Goal: Entertainment & Leisure: Consume media (video, audio)

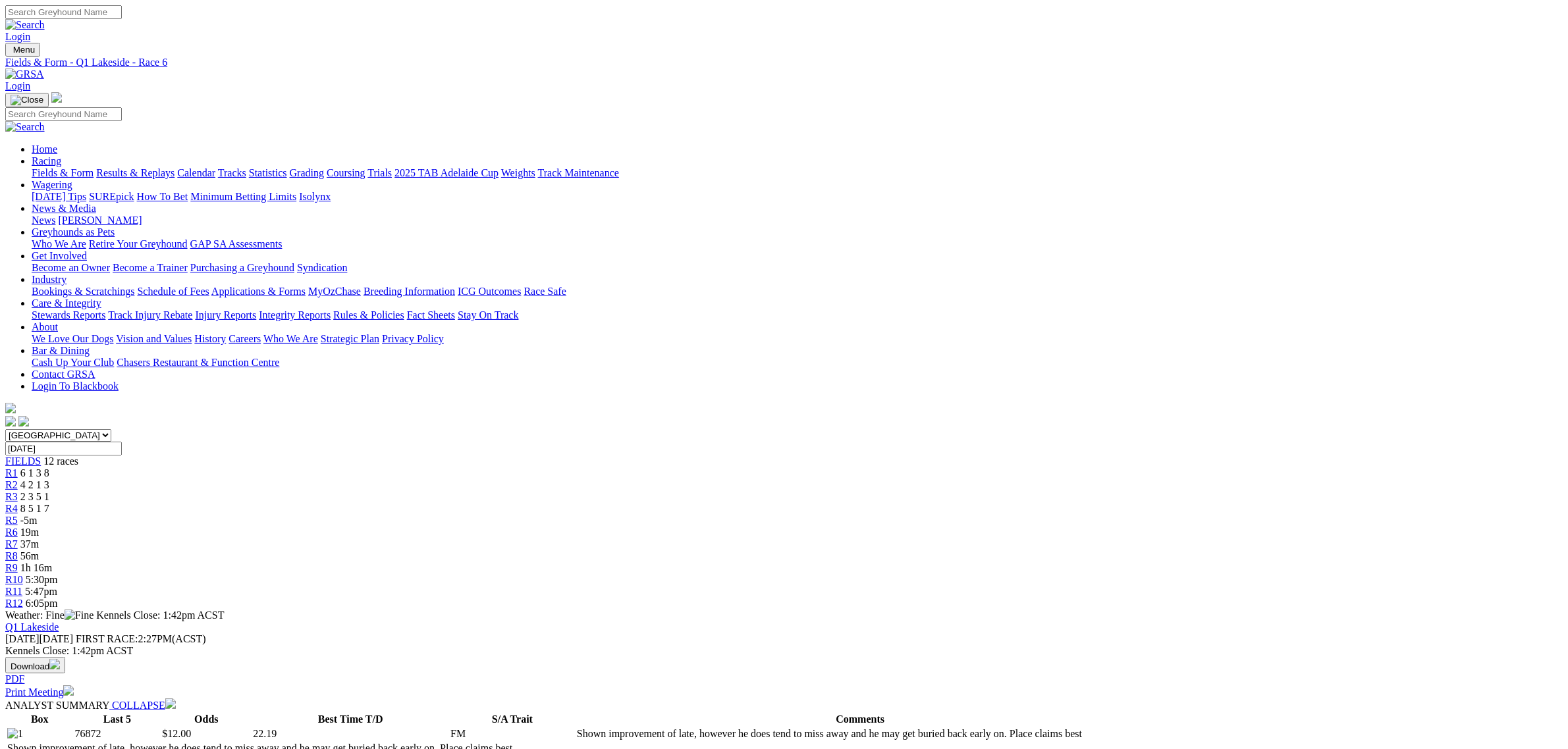
click at [52, 562] on span "1h 16m" at bounding box center [36, 567] width 31 height 11
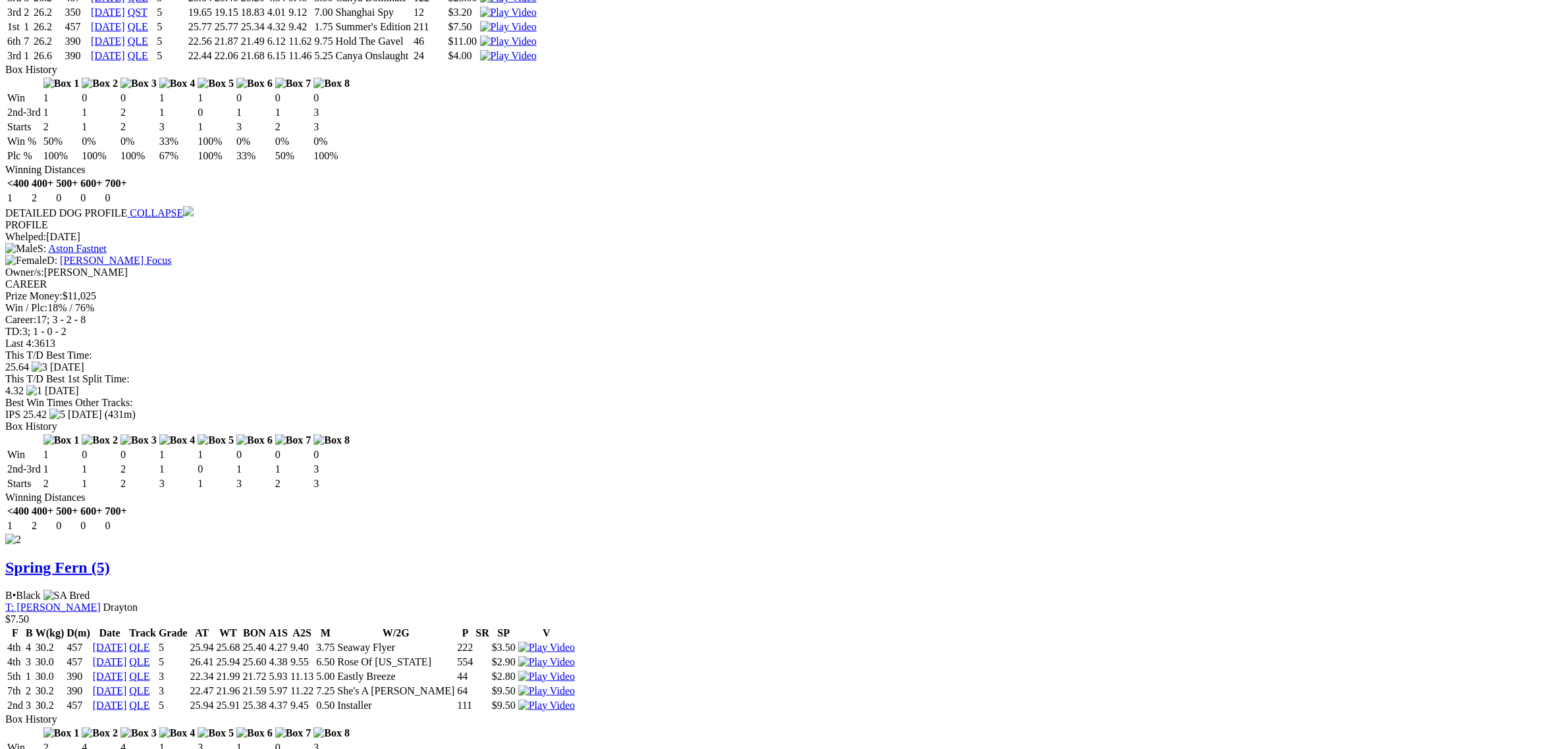
scroll to position [1647, 0]
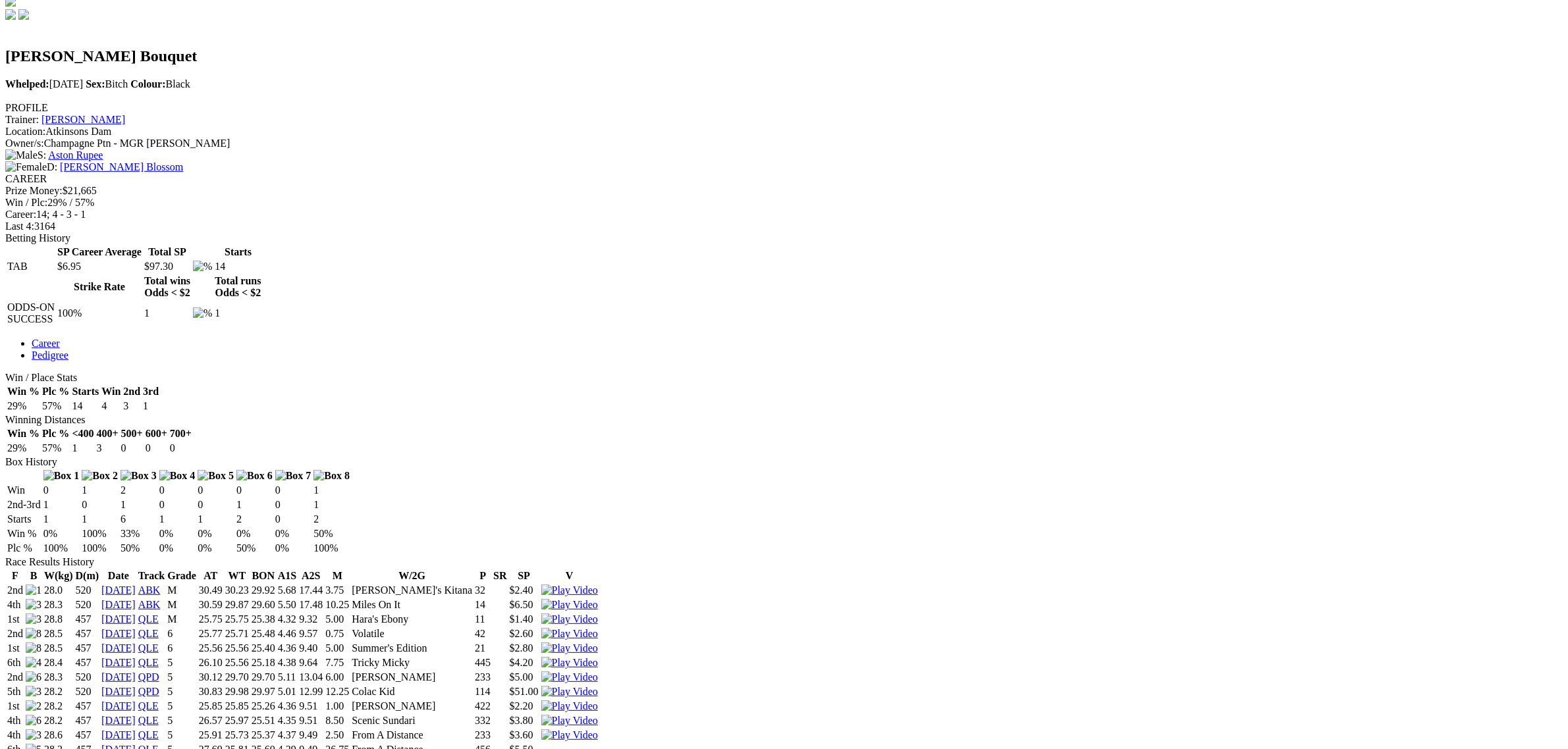
scroll to position [411, 0]
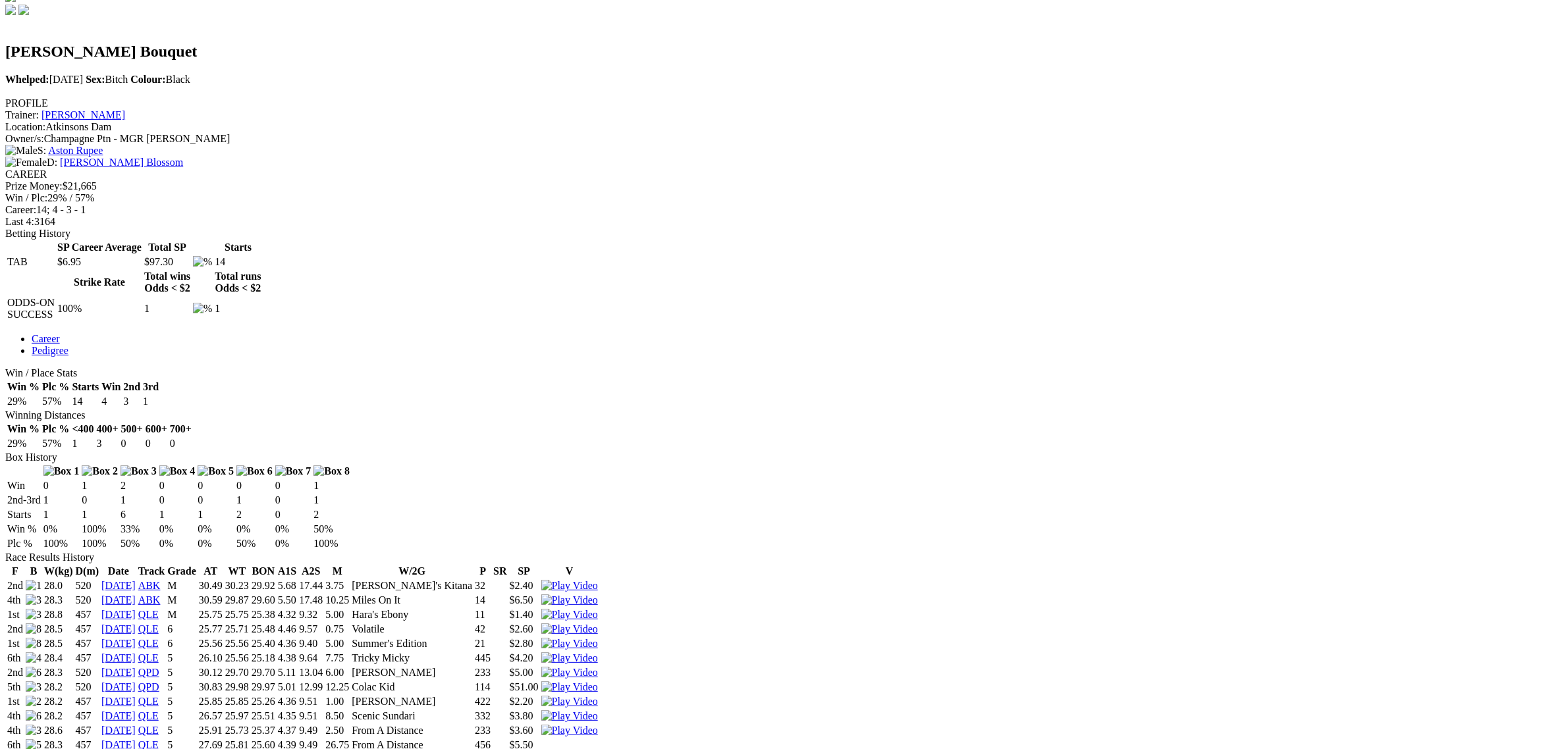
click at [598, 696] on img at bounding box center [570, 702] width 57 height 11
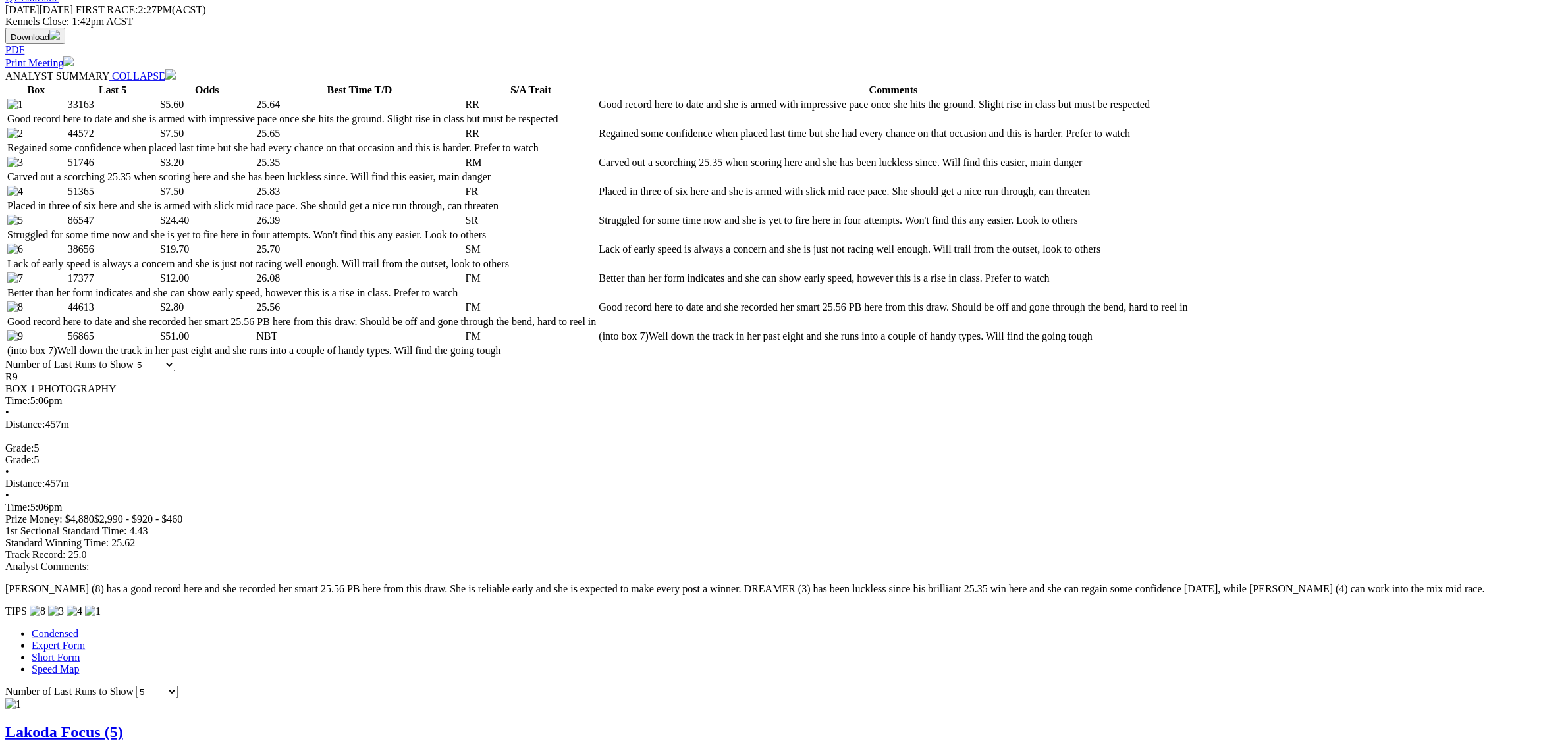
scroll to position [659, 0]
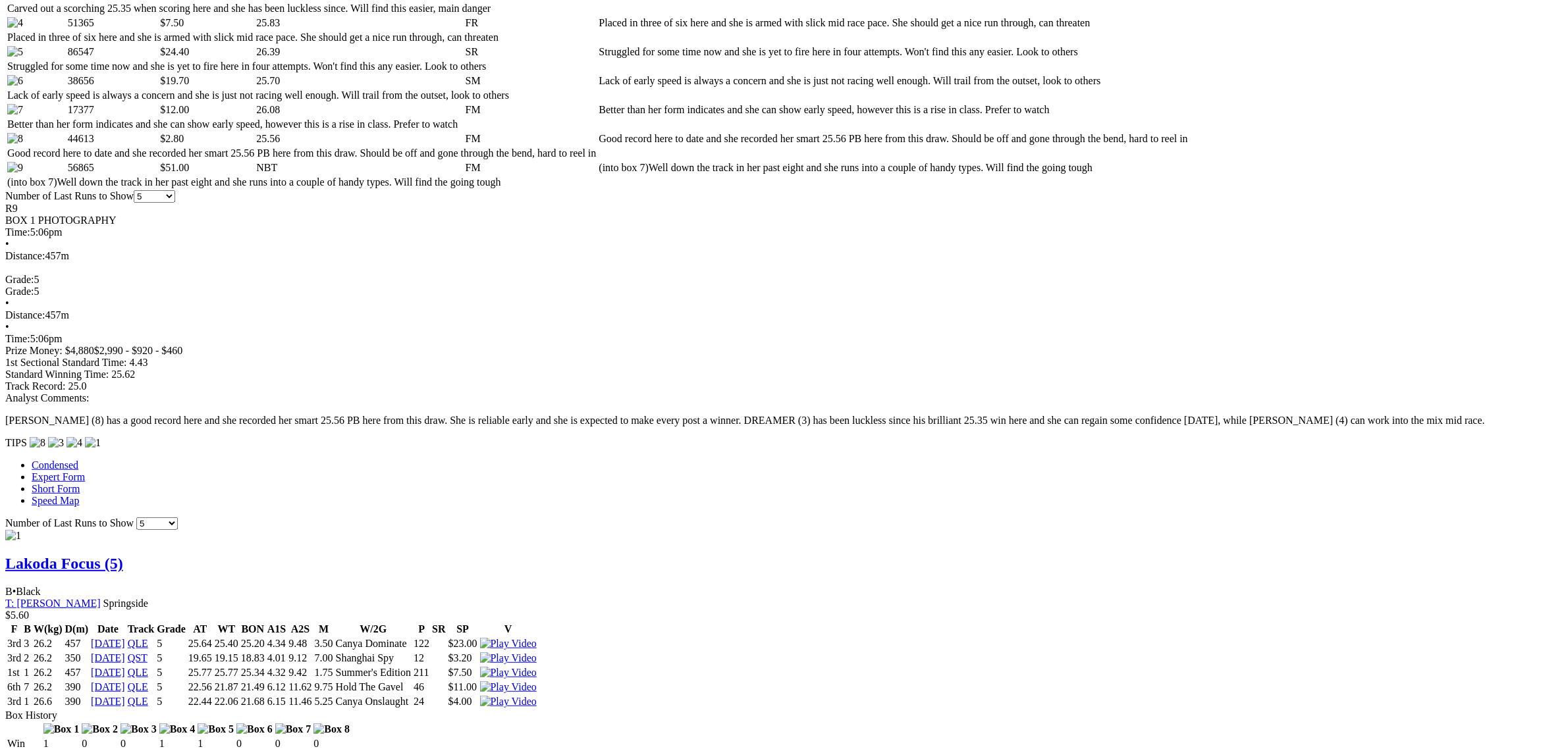
scroll to position [823, 0]
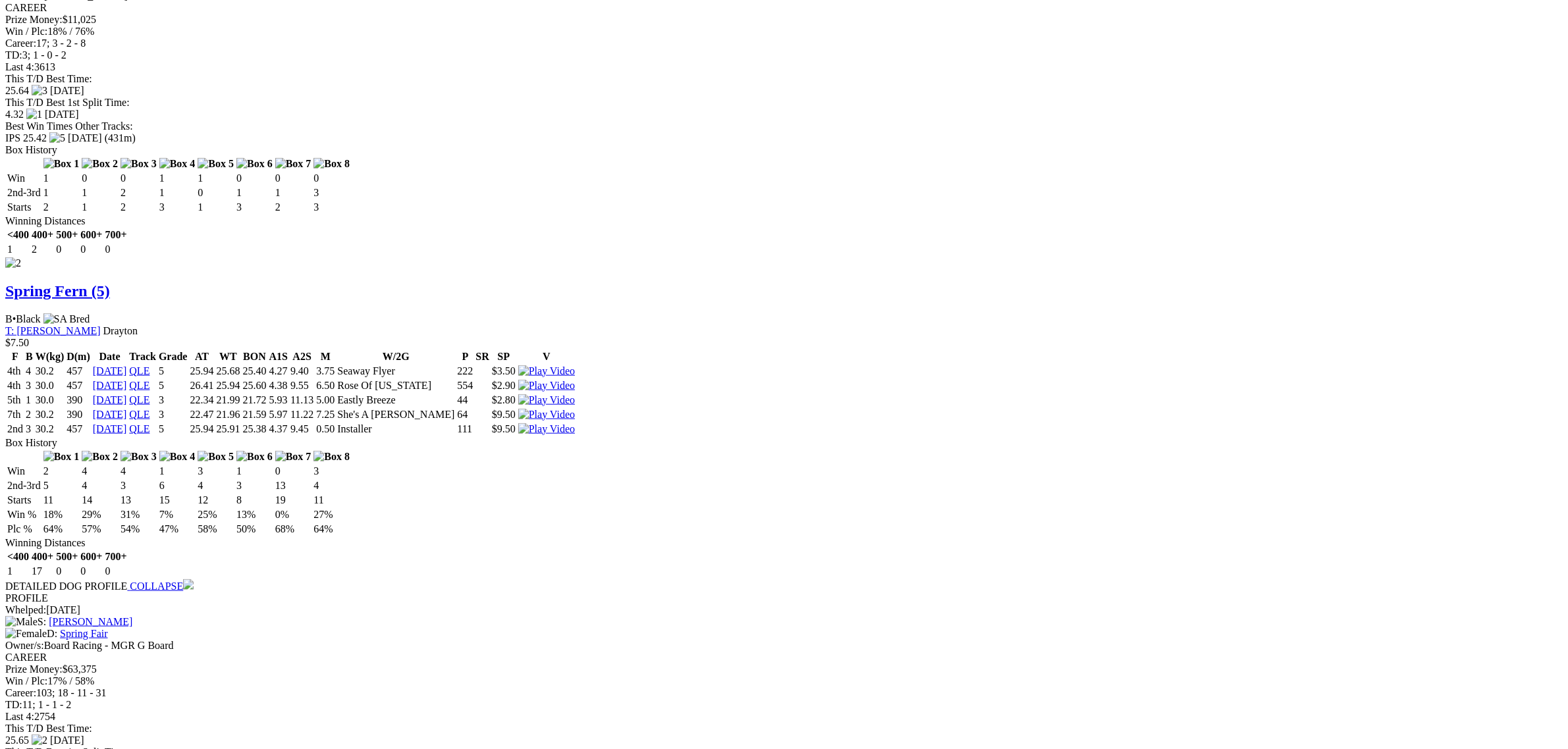
scroll to position [1810, 0]
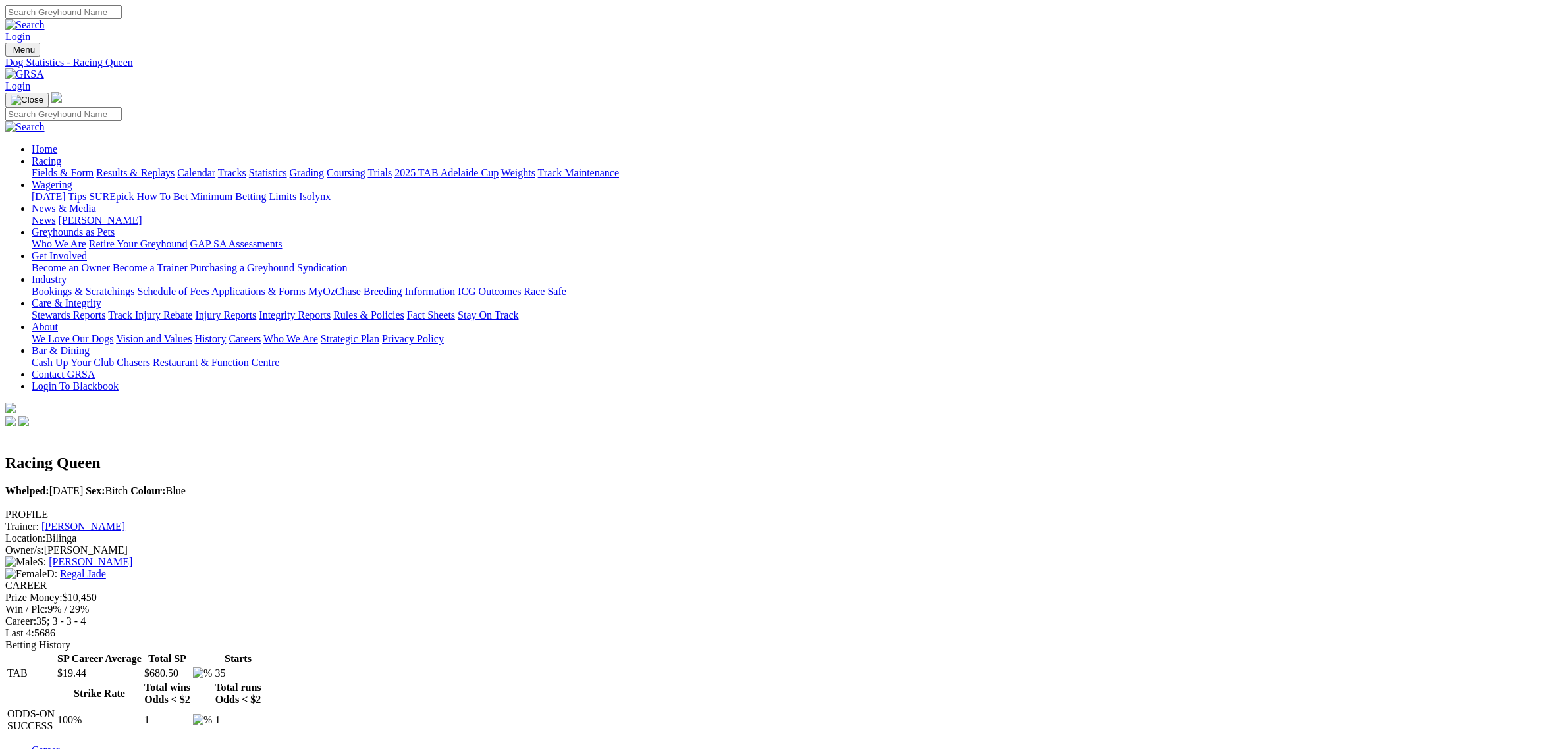
scroll to position [659, 0]
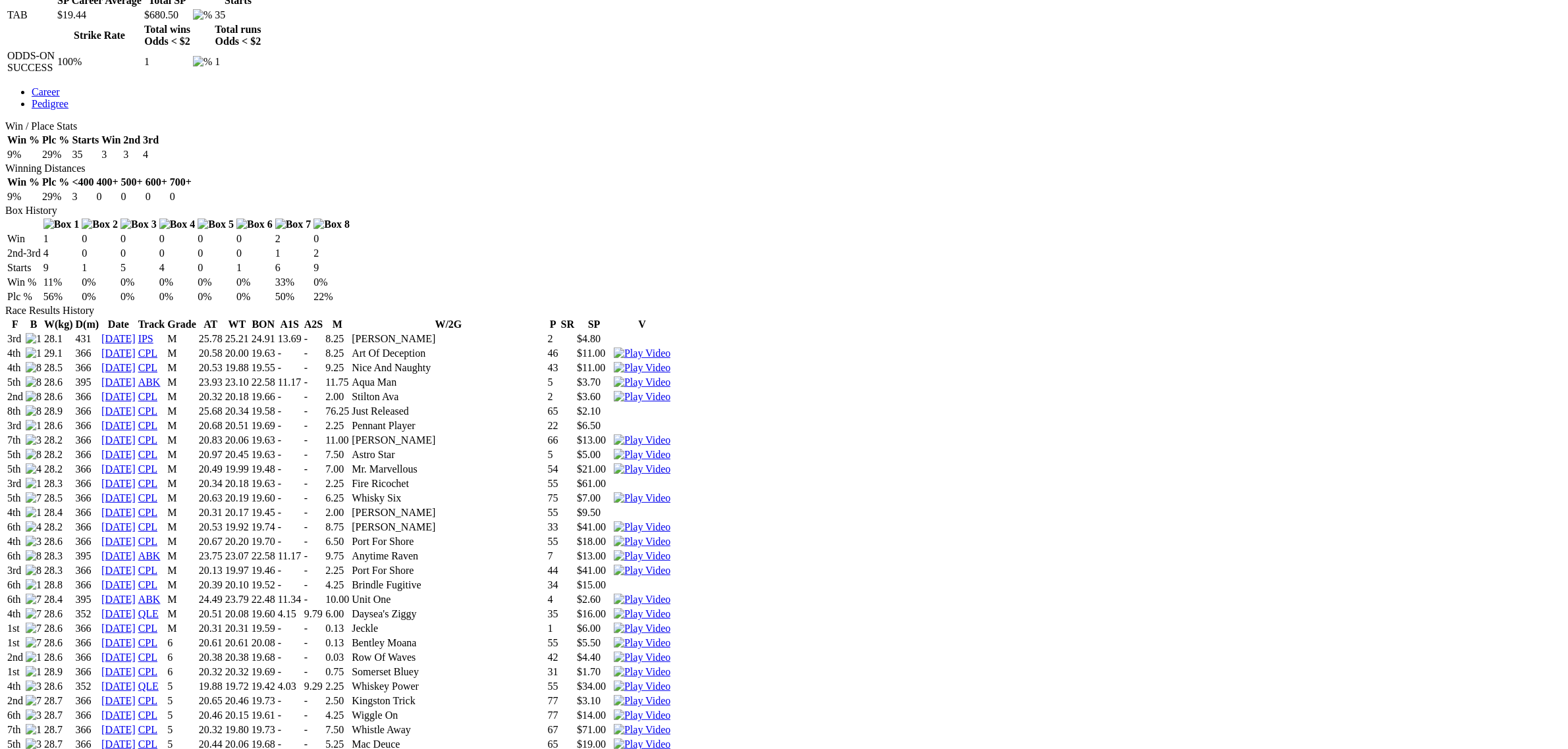
click at [670, 681] on img at bounding box center [642, 686] width 57 height 11
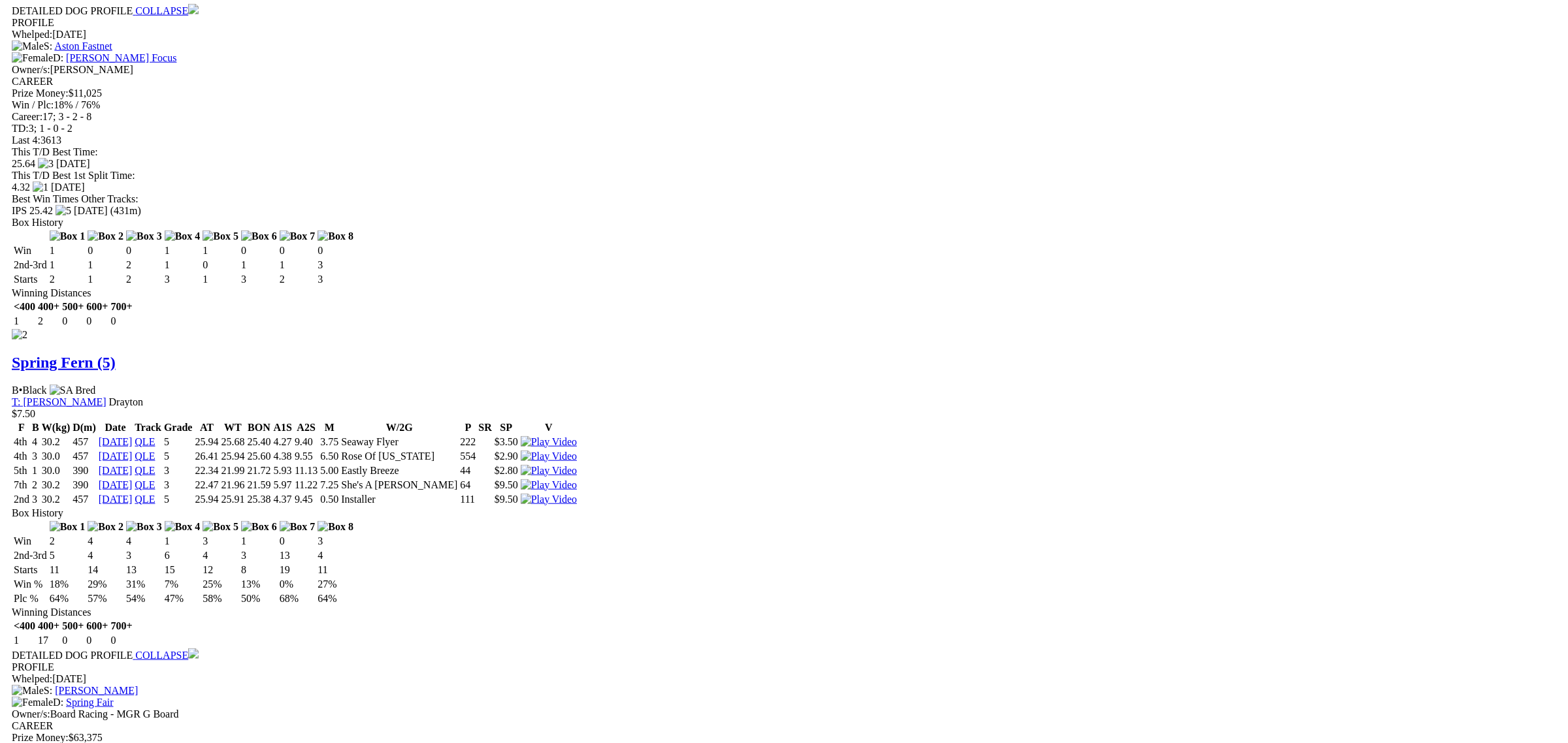
scroll to position [1388, 0]
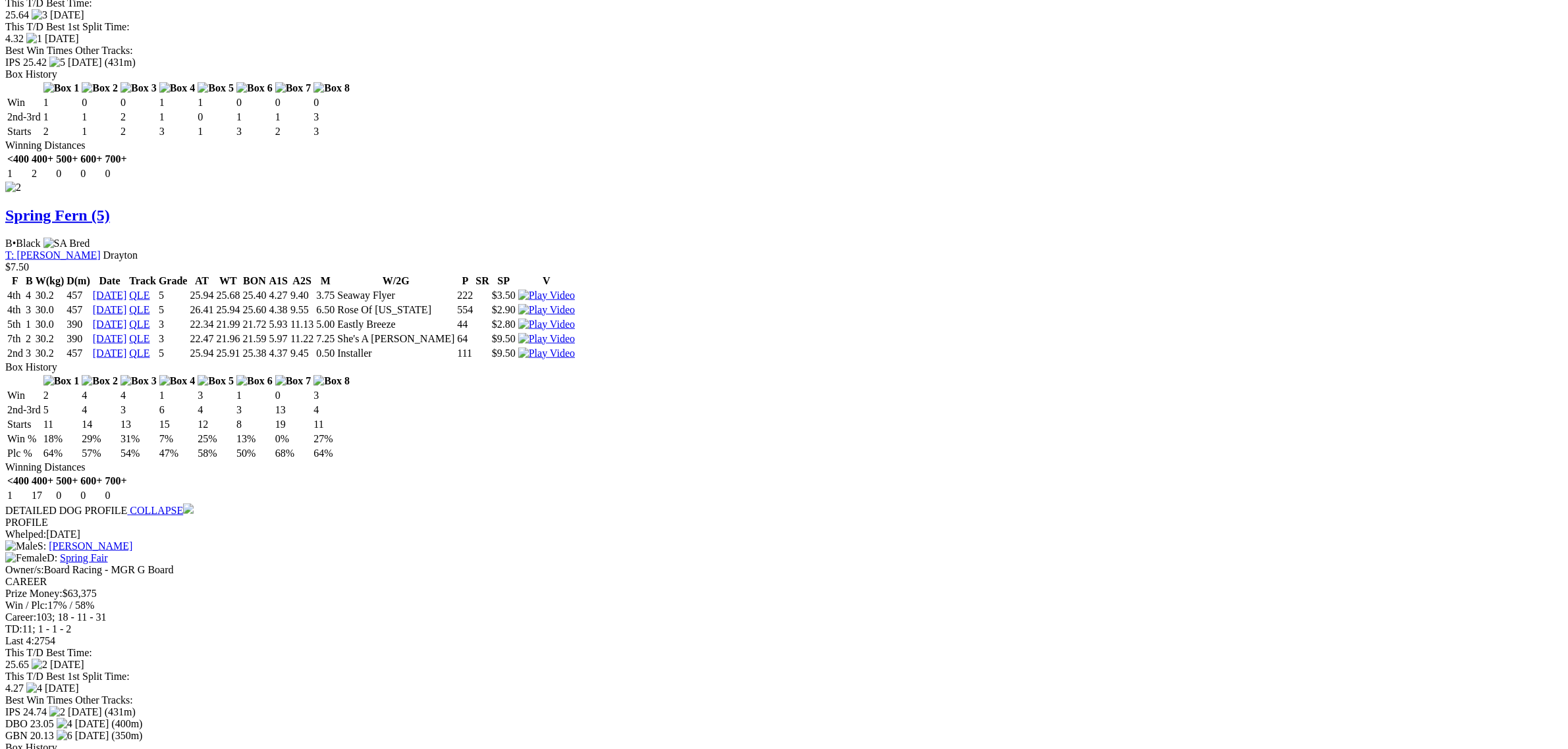
scroll to position [1810, 0]
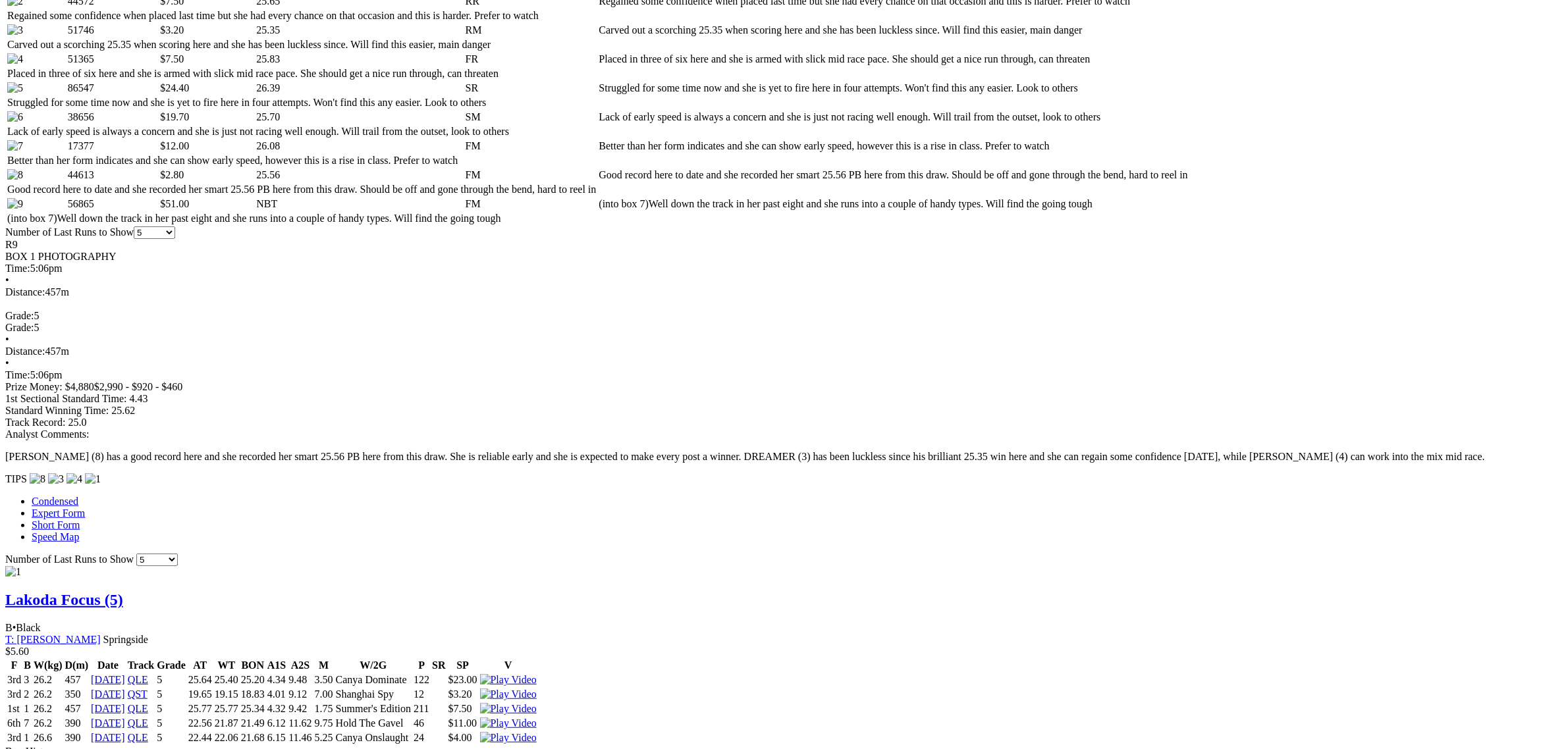
scroll to position [741, 0]
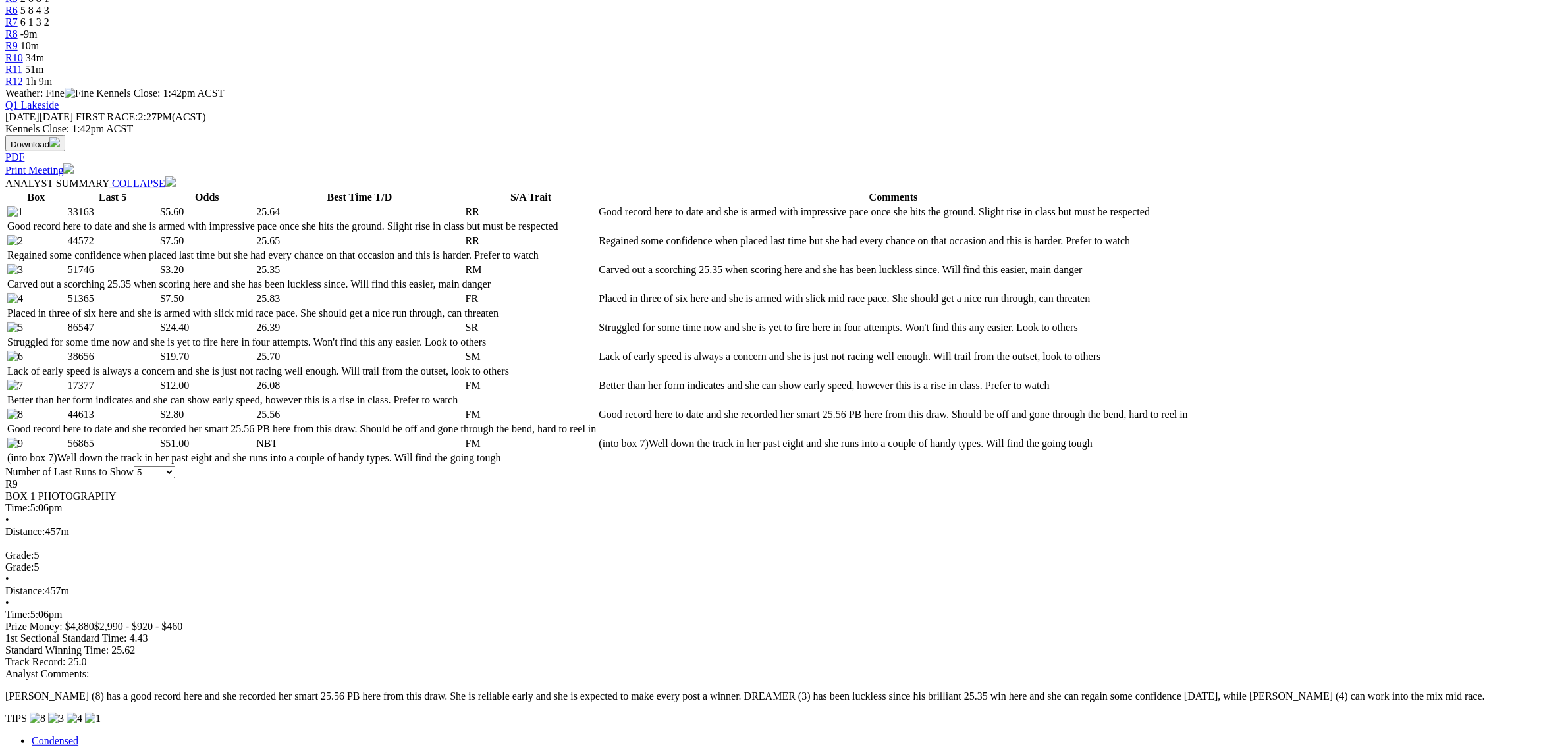
scroll to position [494, 0]
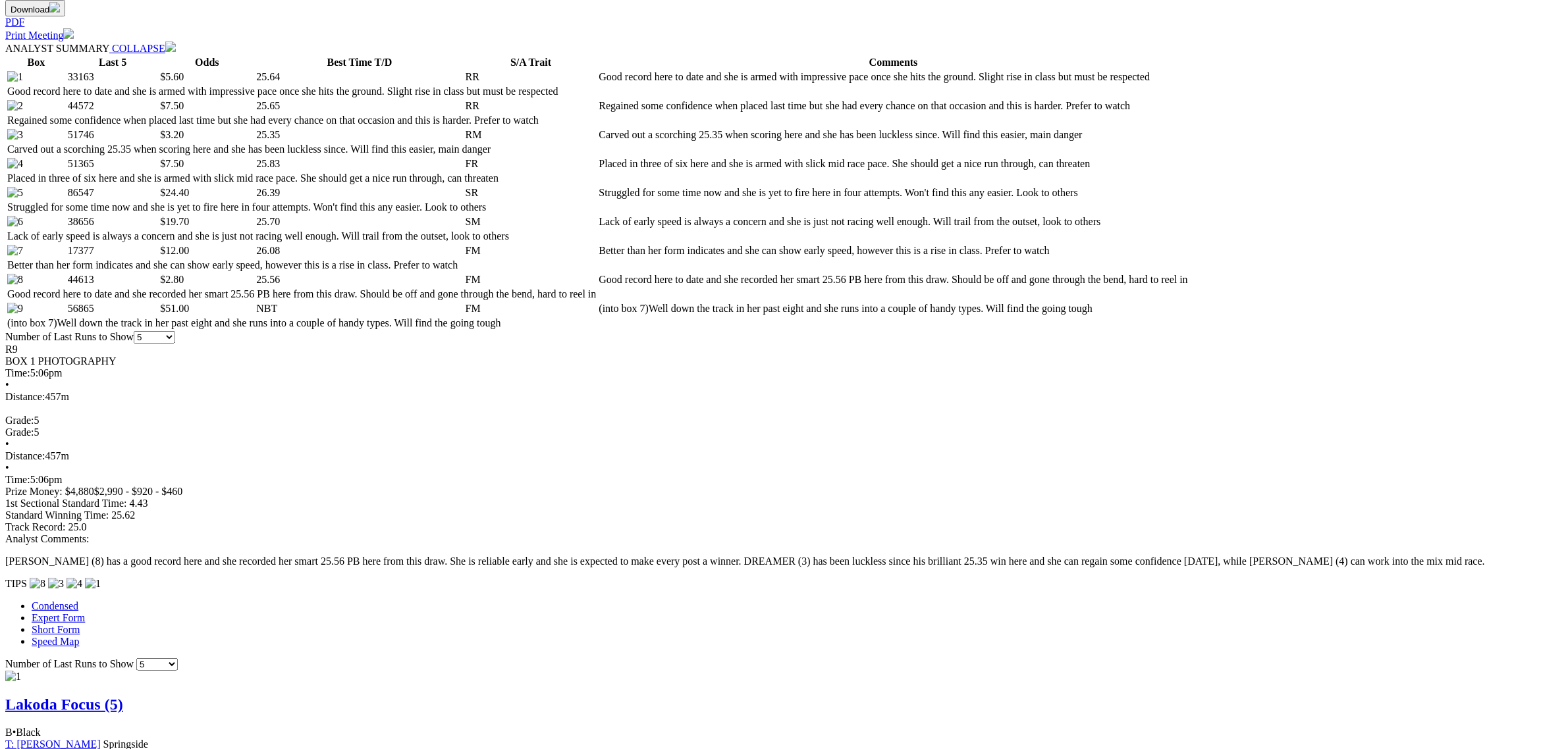
scroll to position [659, 0]
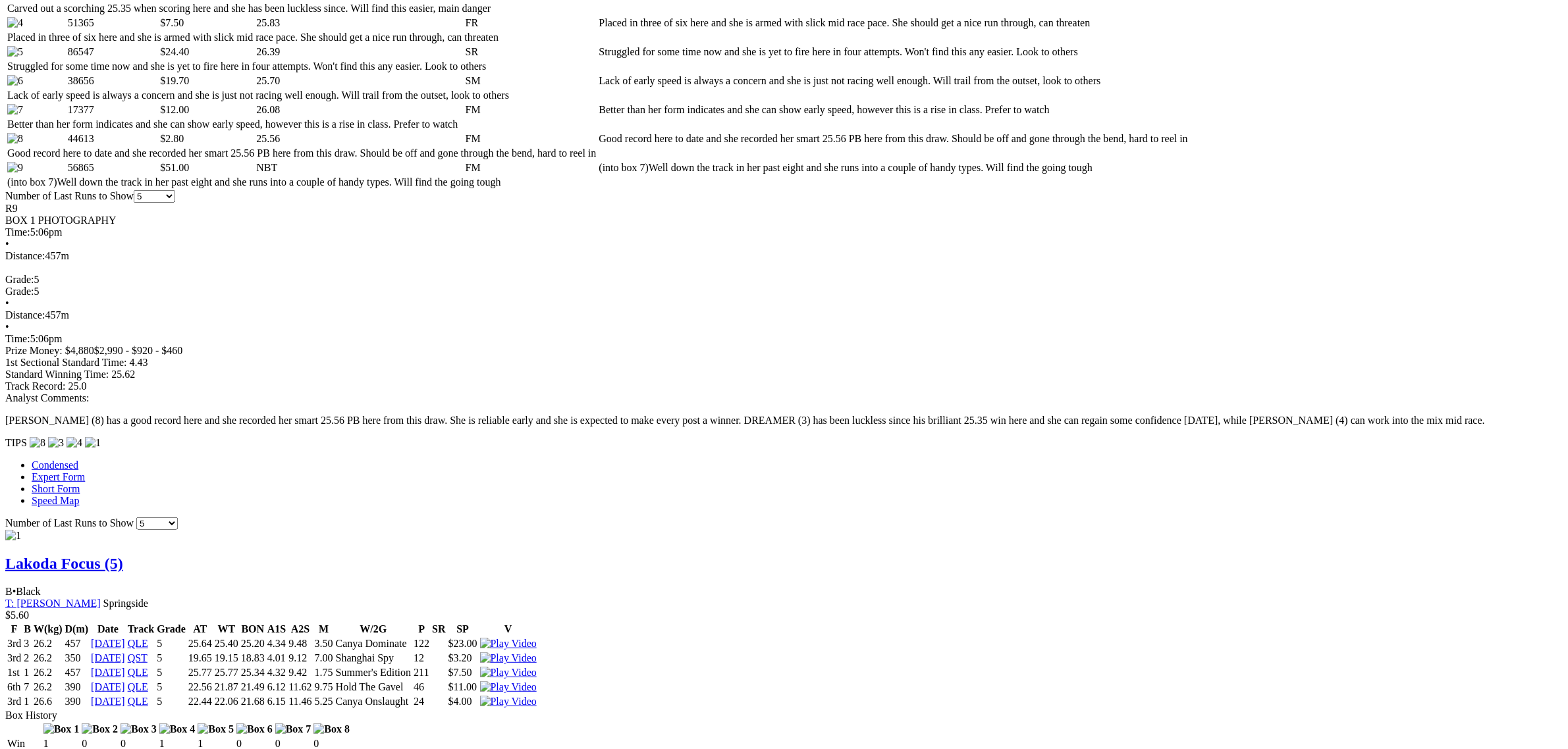
scroll to position [905, 0]
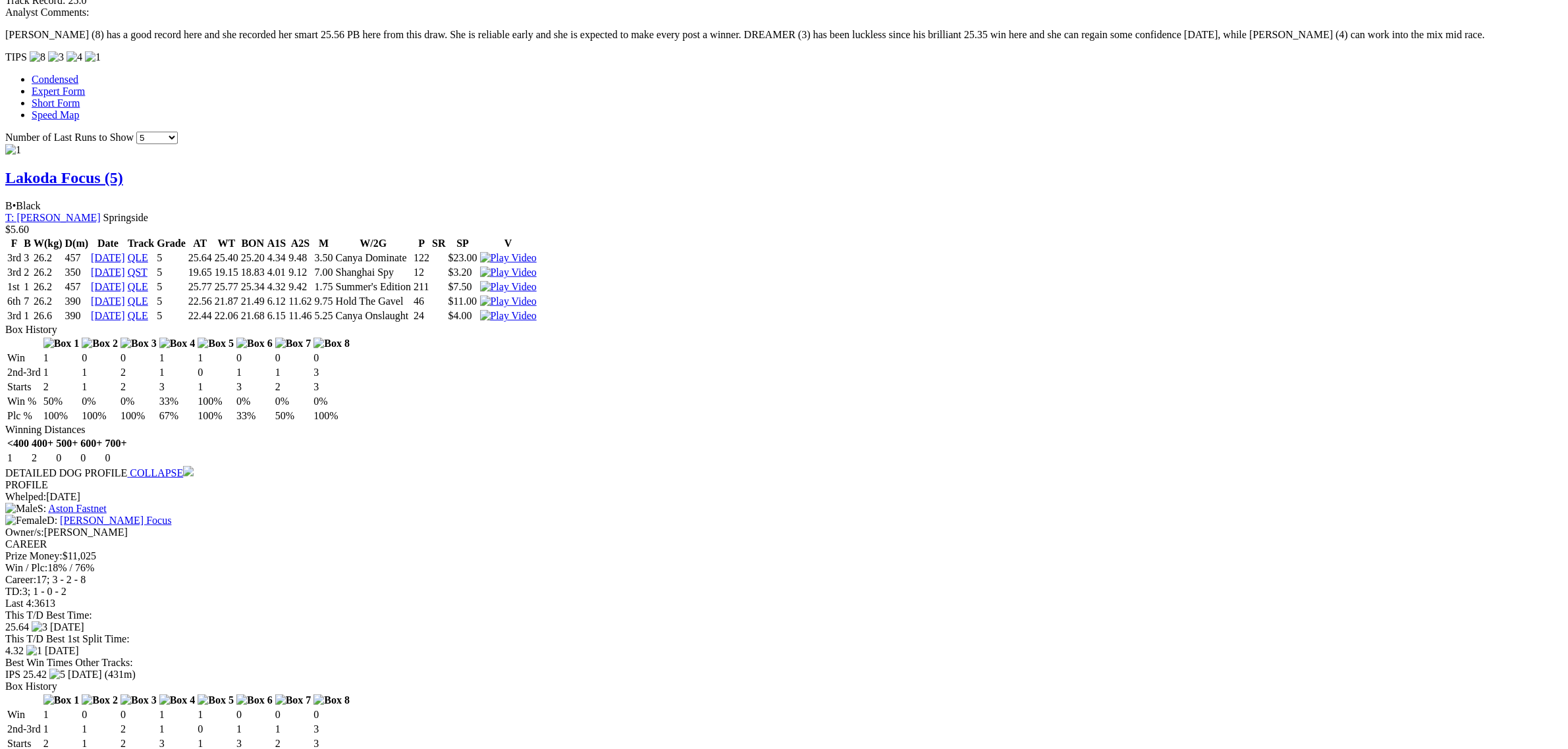
scroll to position [1647, 0]
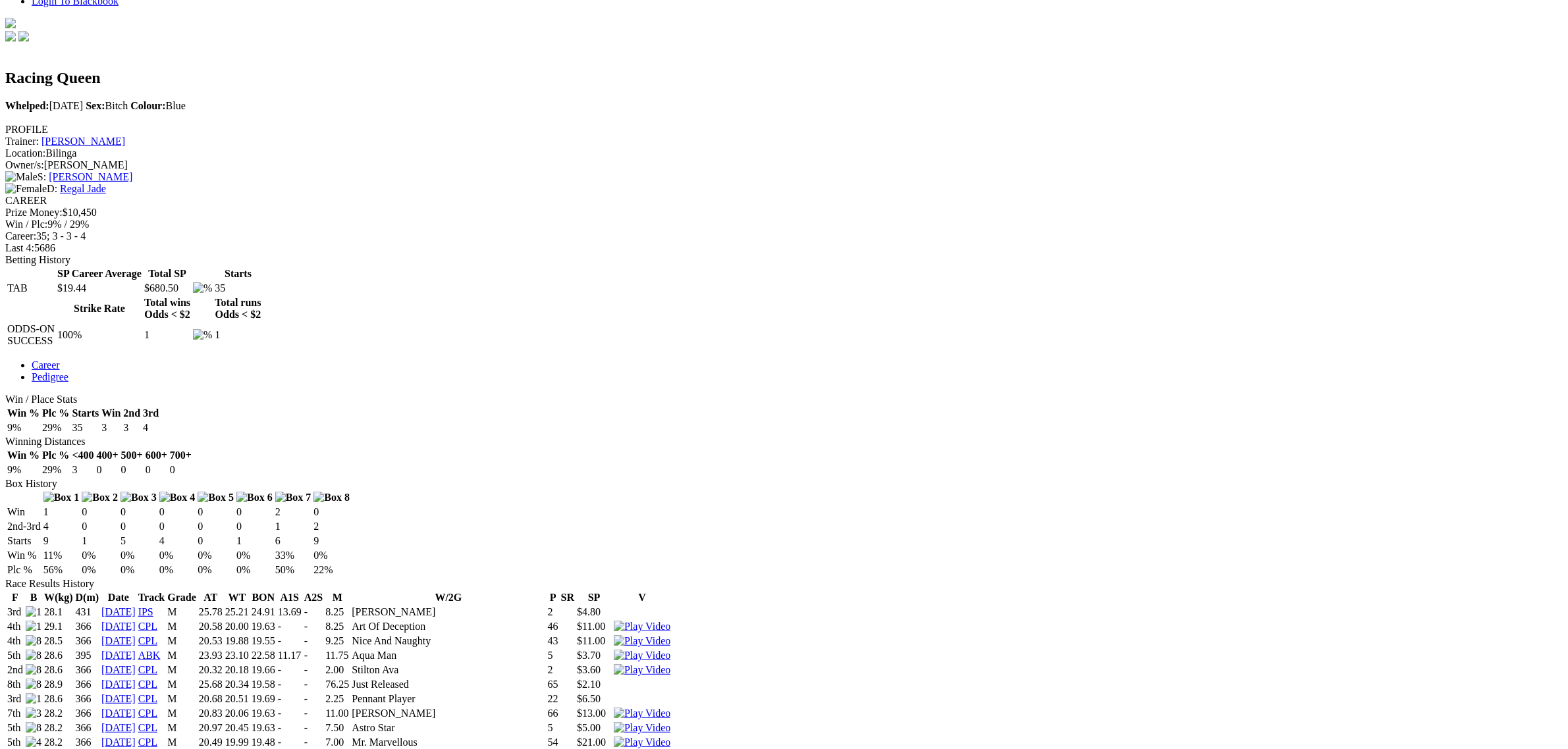
scroll to position [576, 0]
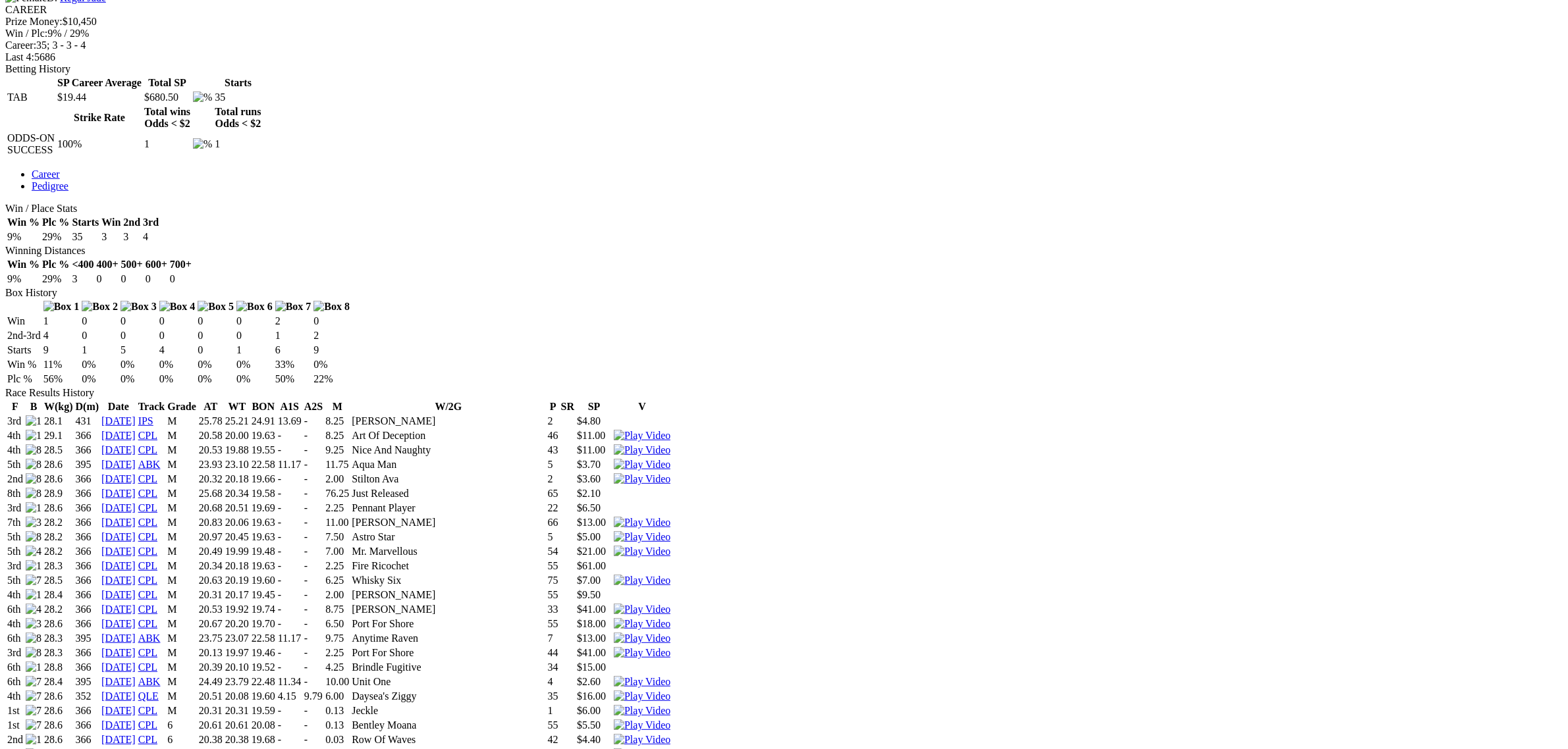
click at [670, 633] on img at bounding box center [642, 638] width 57 height 11
click at [670, 691] on img at bounding box center [642, 696] width 57 height 11
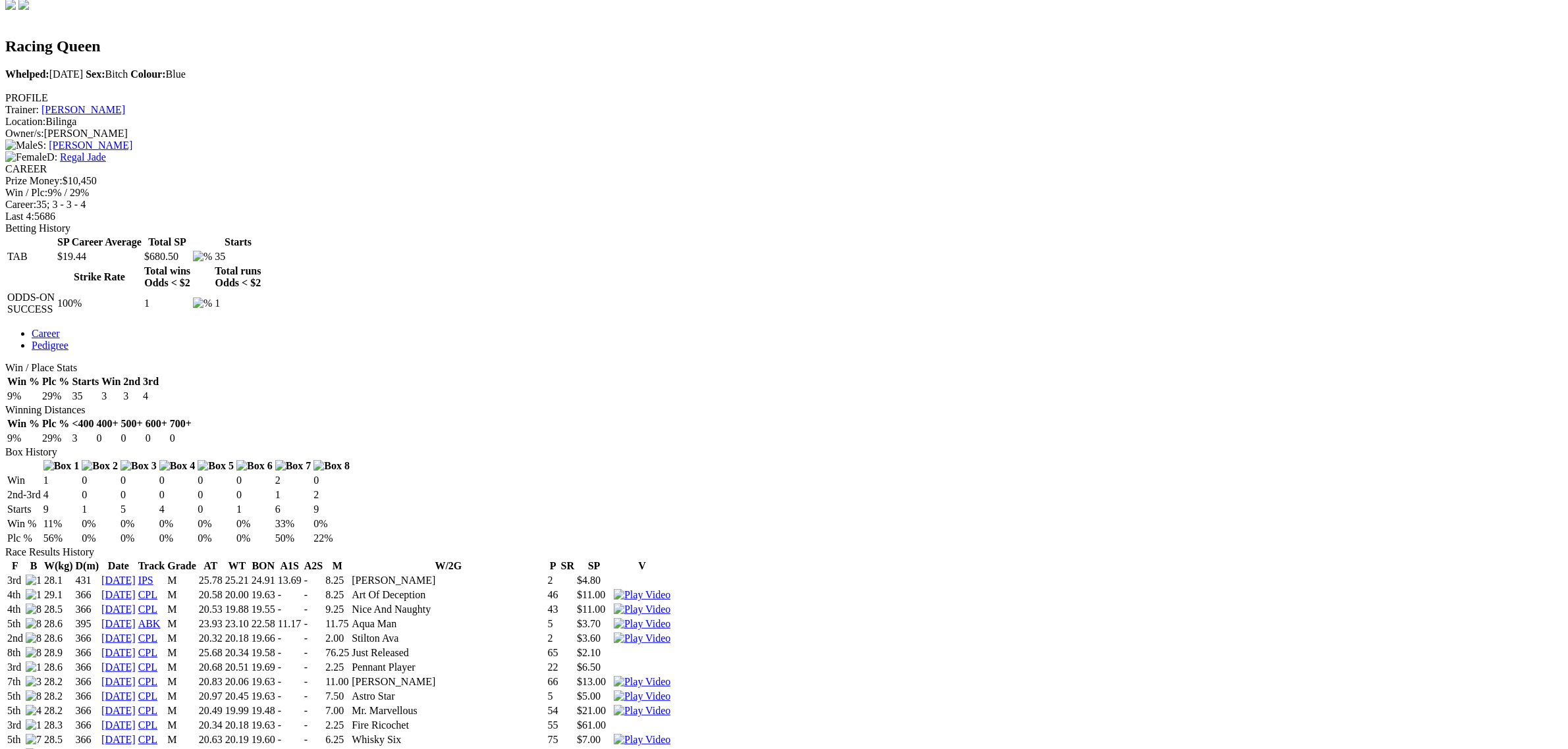
scroll to position [411, 0]
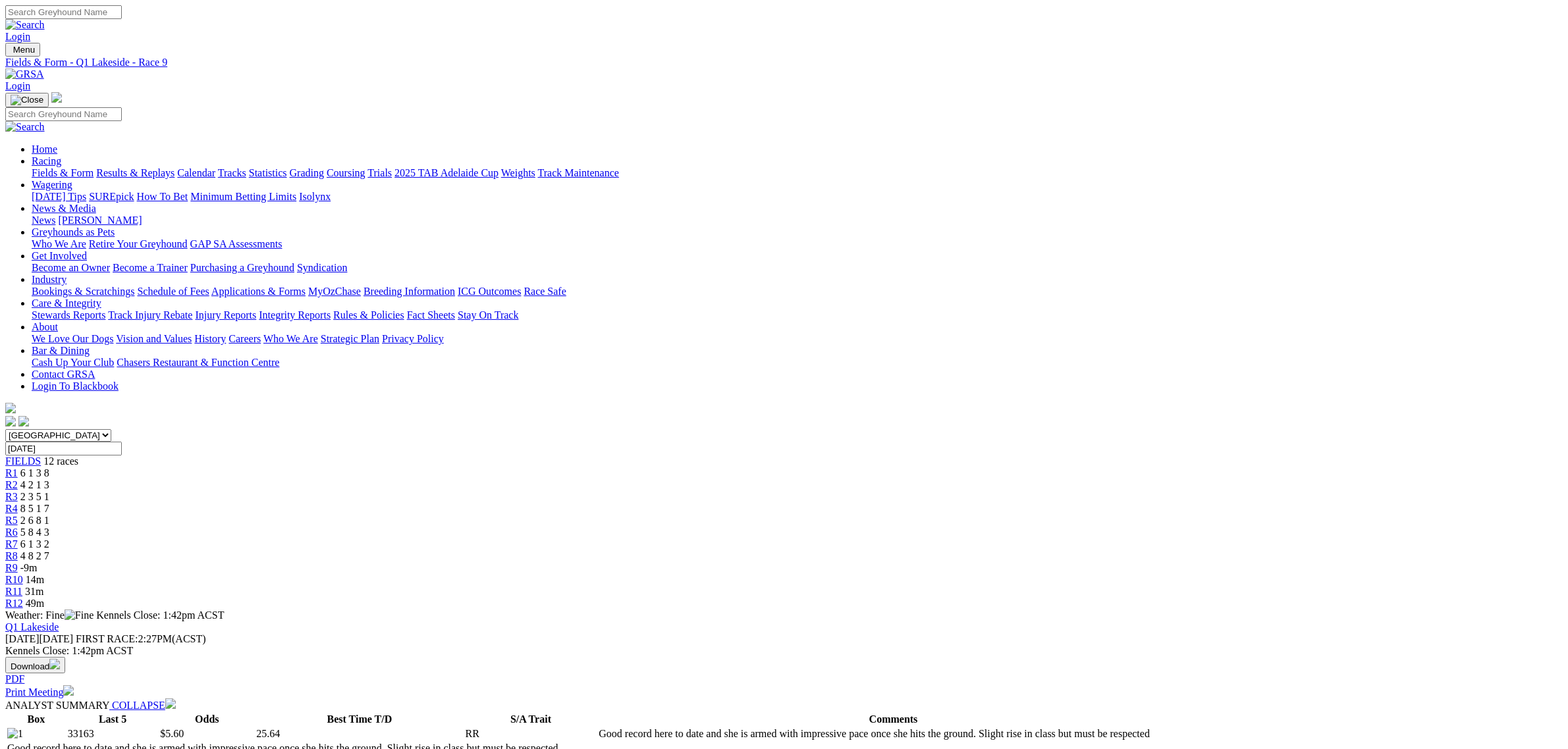
click at [44, 574] on span "14m" at bounding box center [35, 580] width 18 height 11
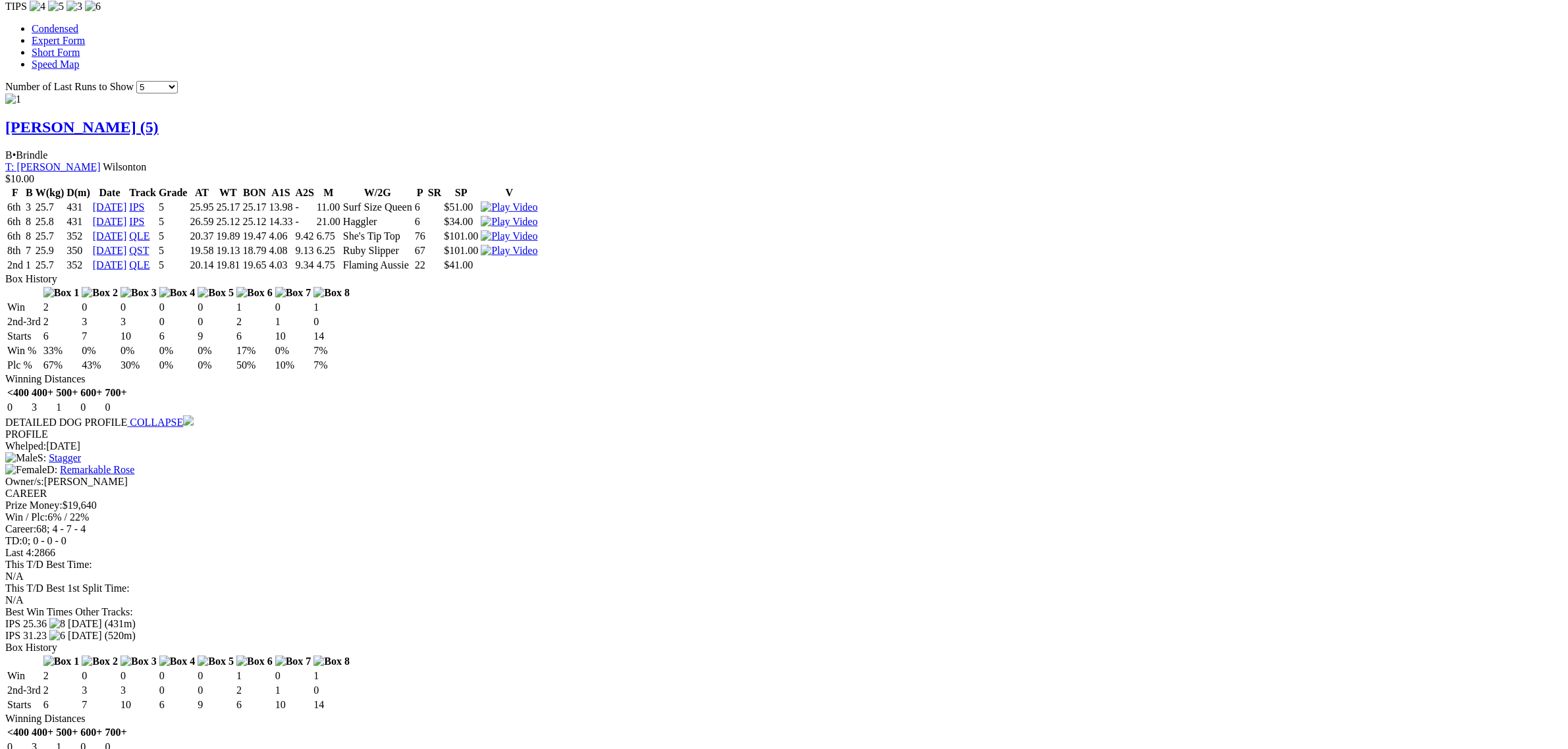
scroll to position [1729, 0]
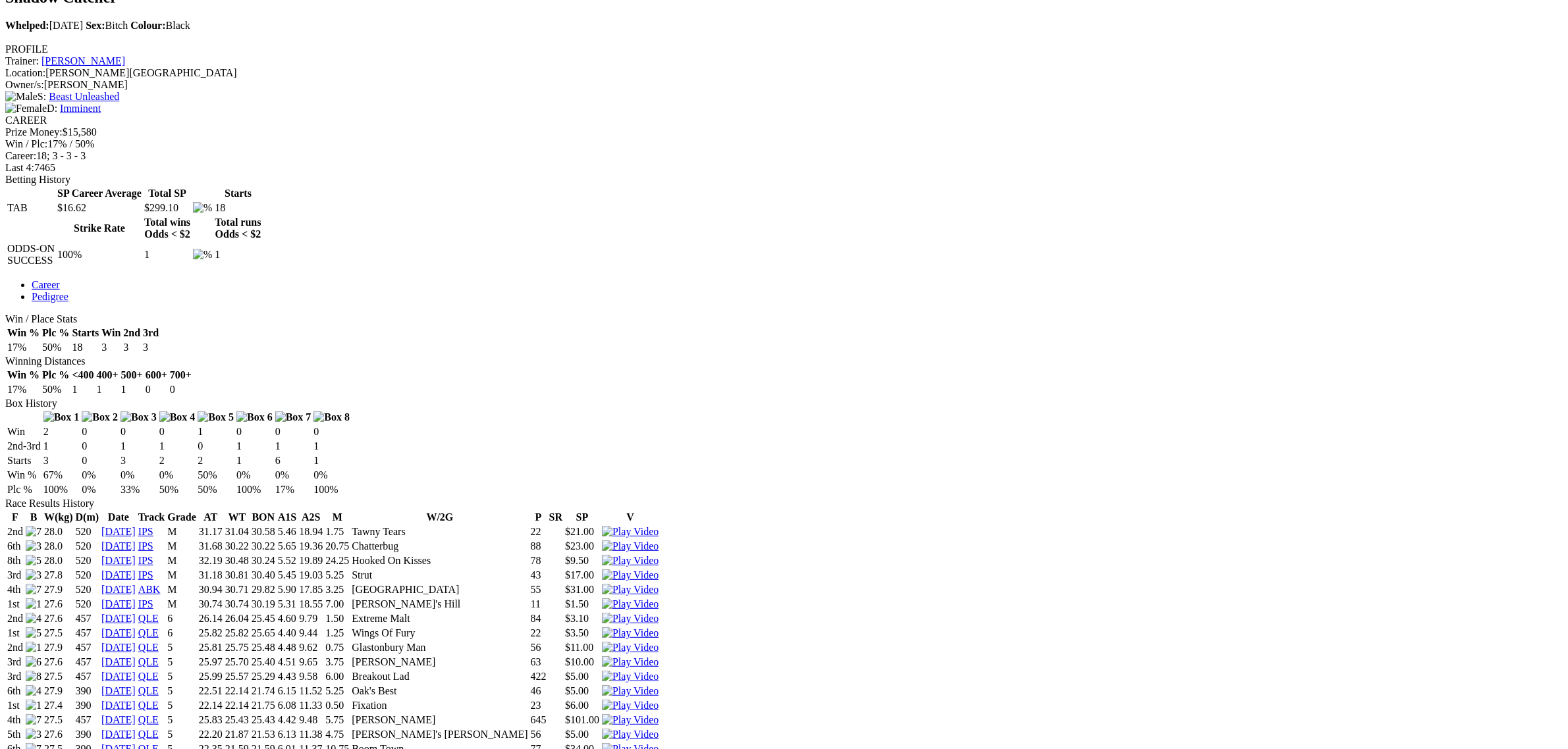
scroll to position [494, 0]
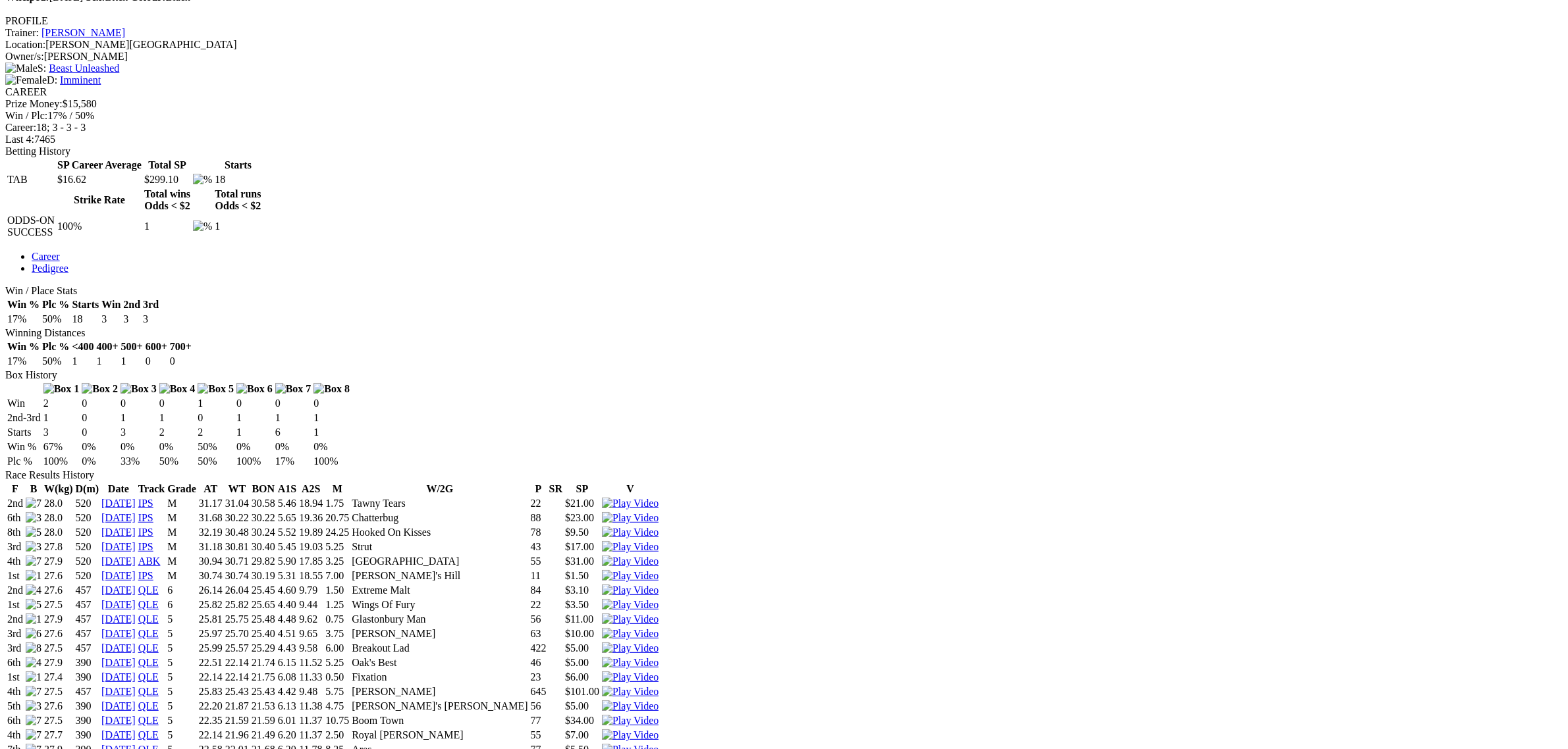
click at [659, 643] on img at bounding box center [630, 648] width 57 height 11
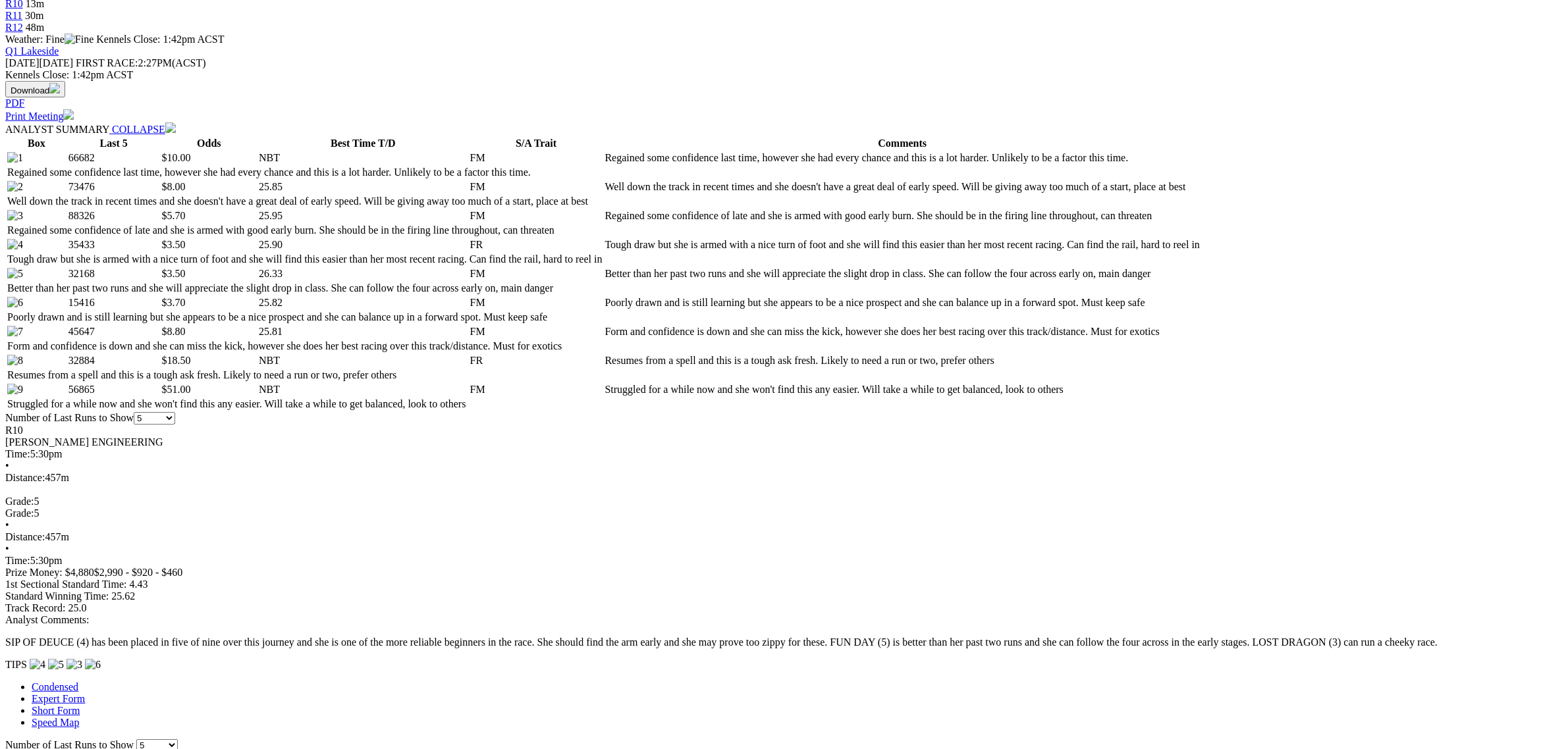
scroll to position [659, 0]
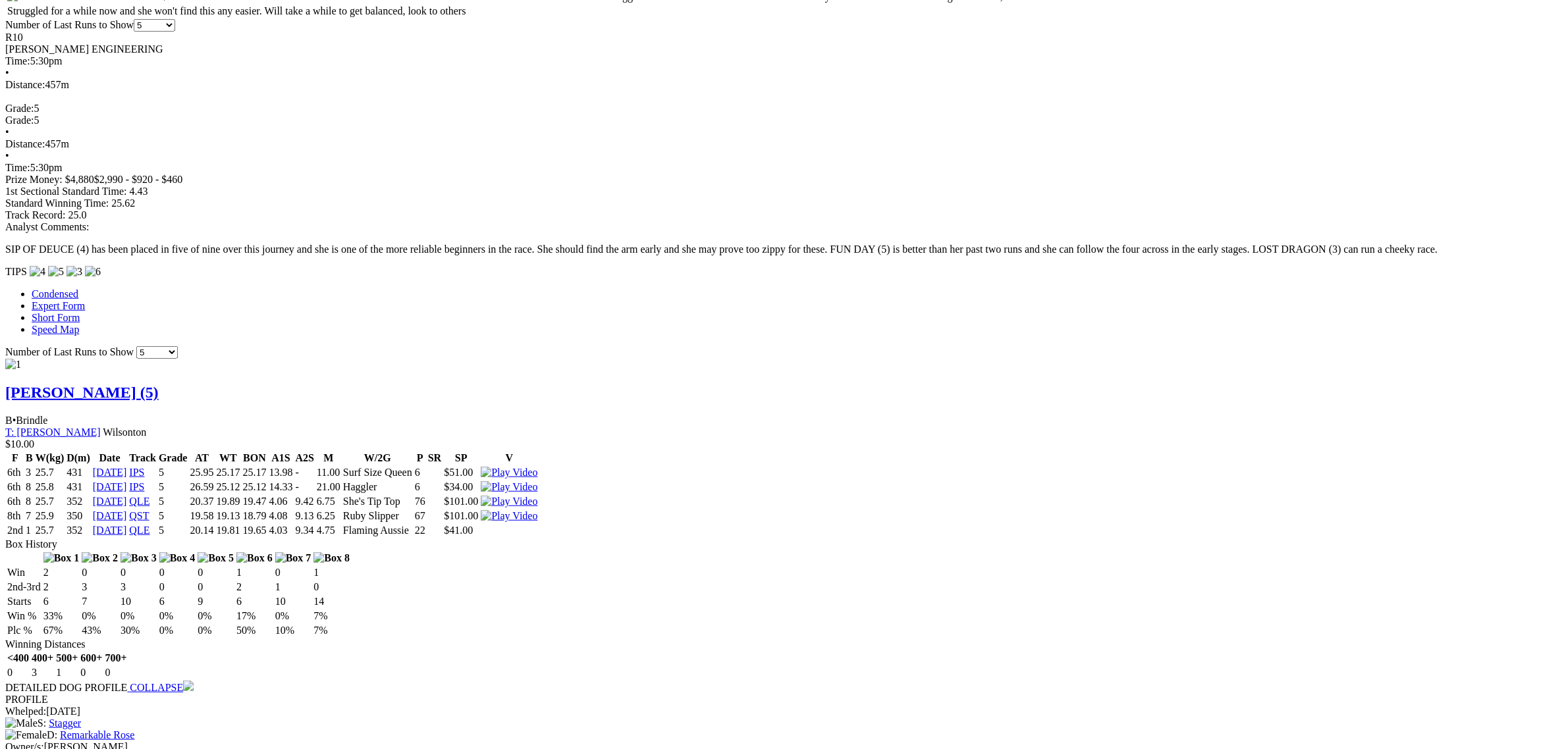
scroll to position [1070, 0]
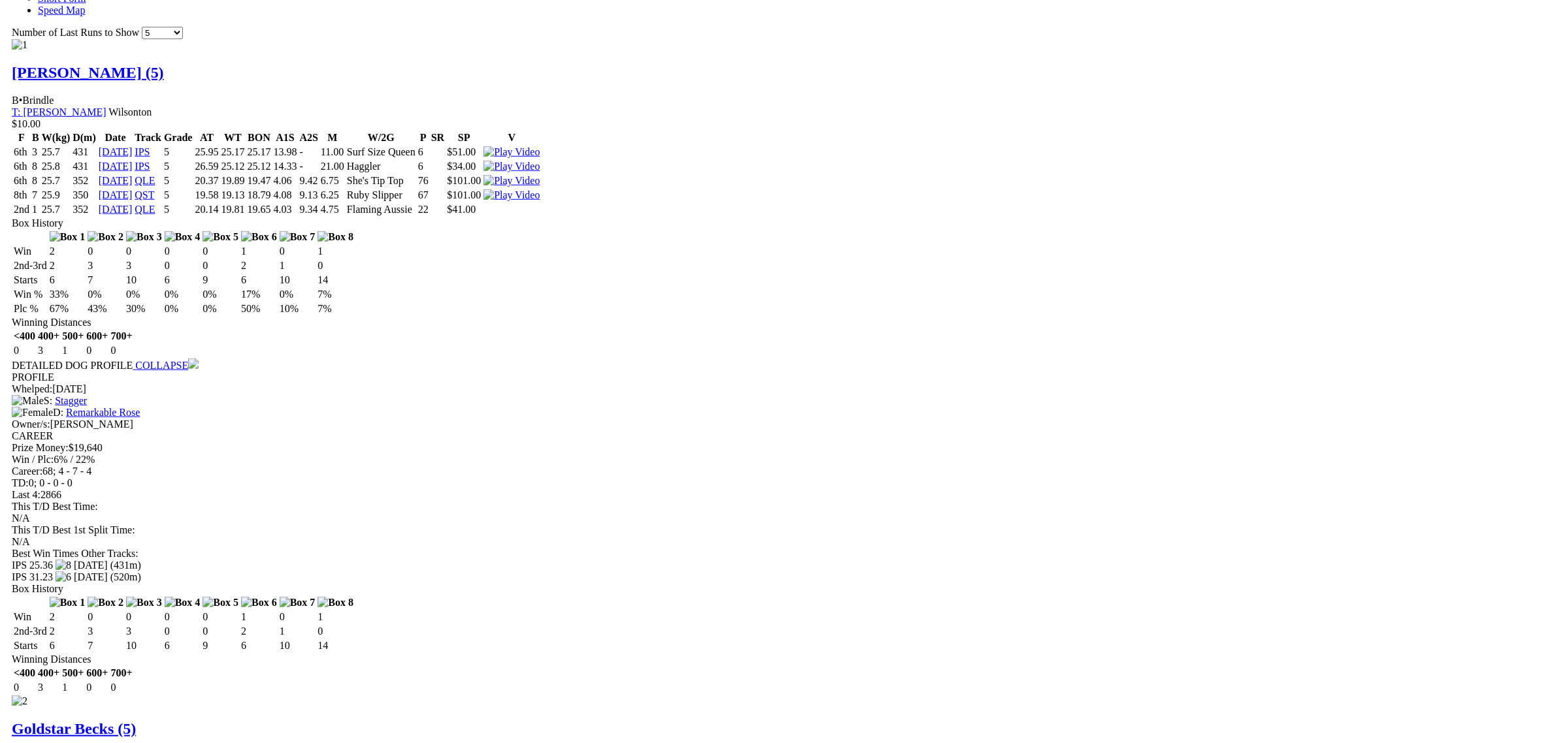
scroll to position [1307, 0]
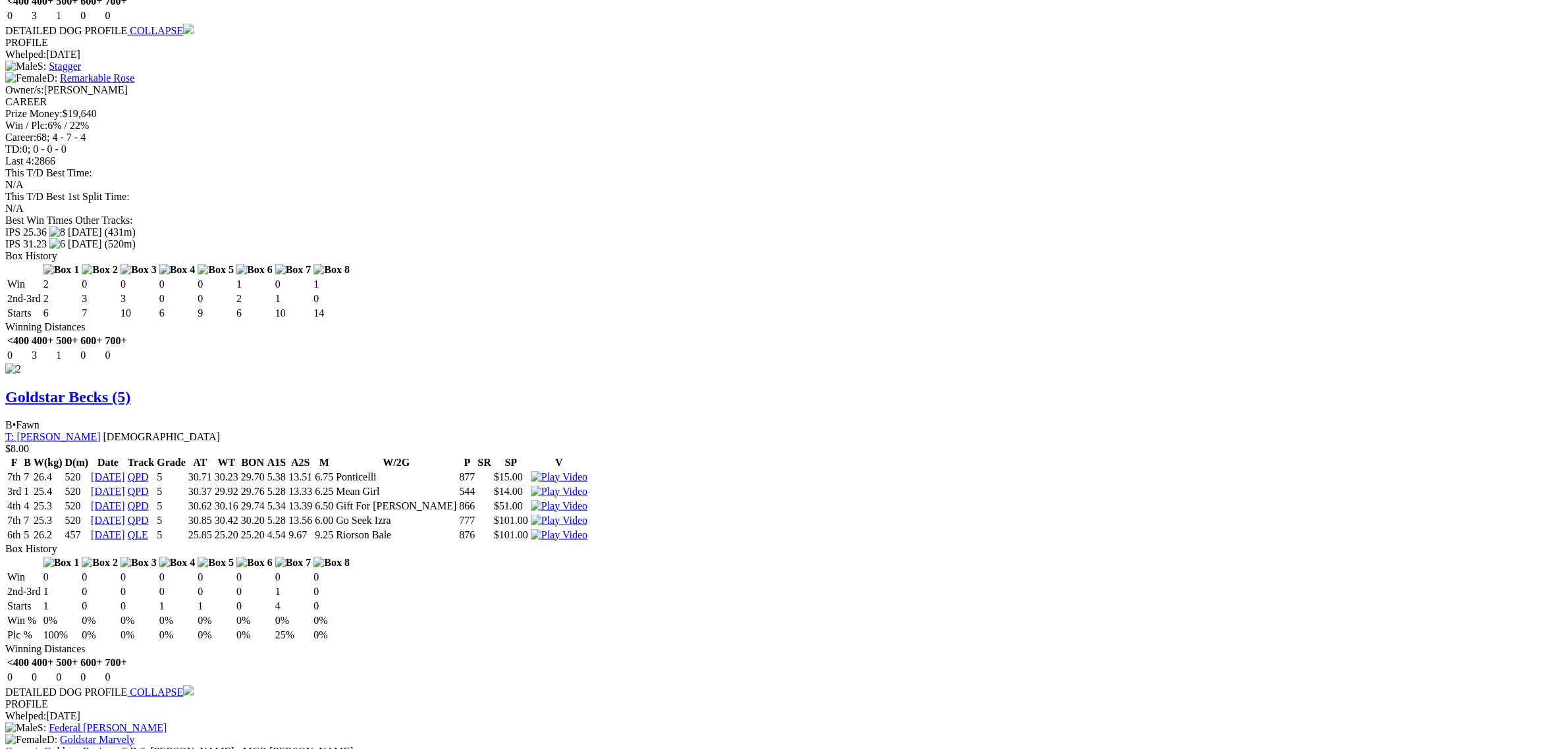
scroll to position [1647, 0]
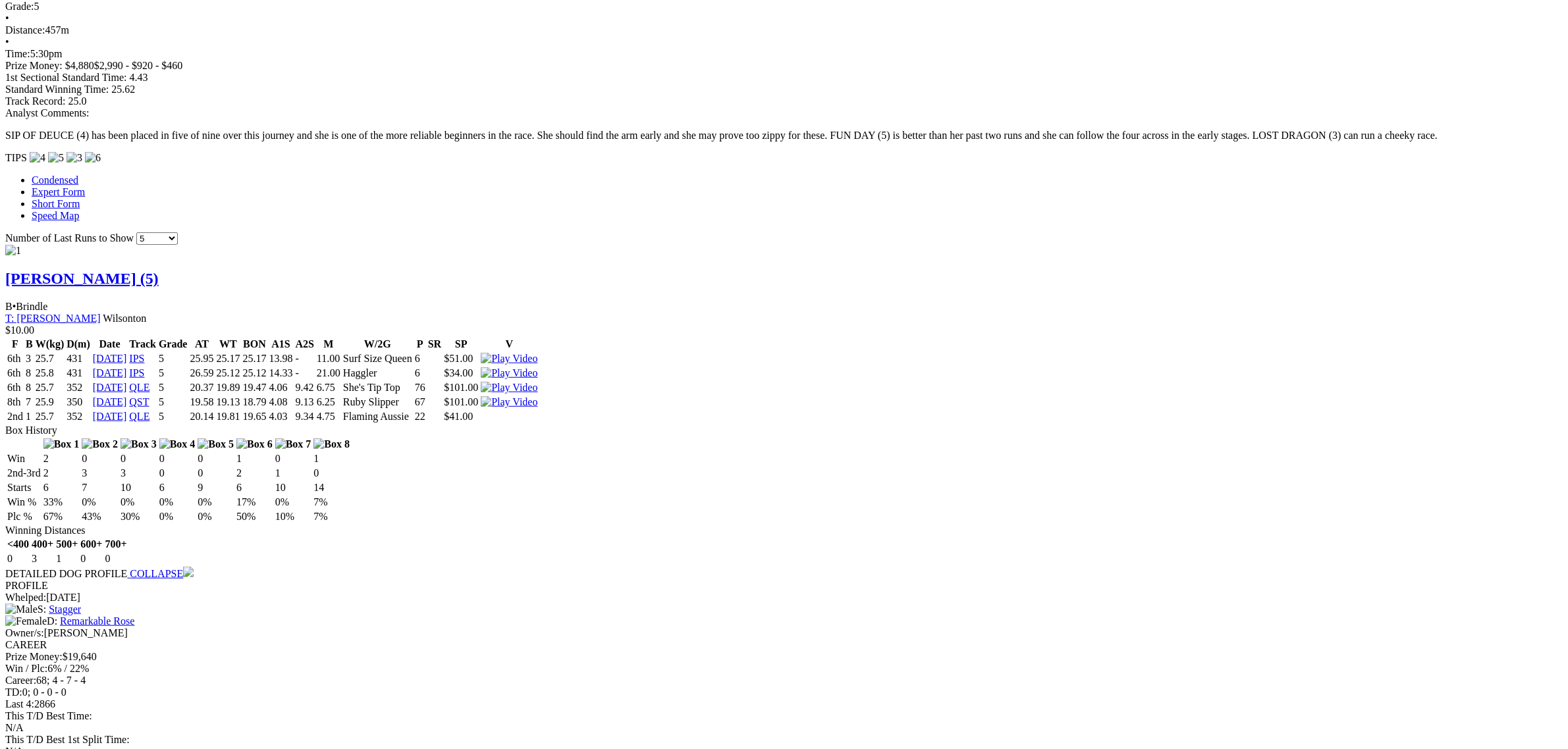
scroll to position [1070, 0]
